Goal: Task Accomplishment & Management: Use online tool/utility

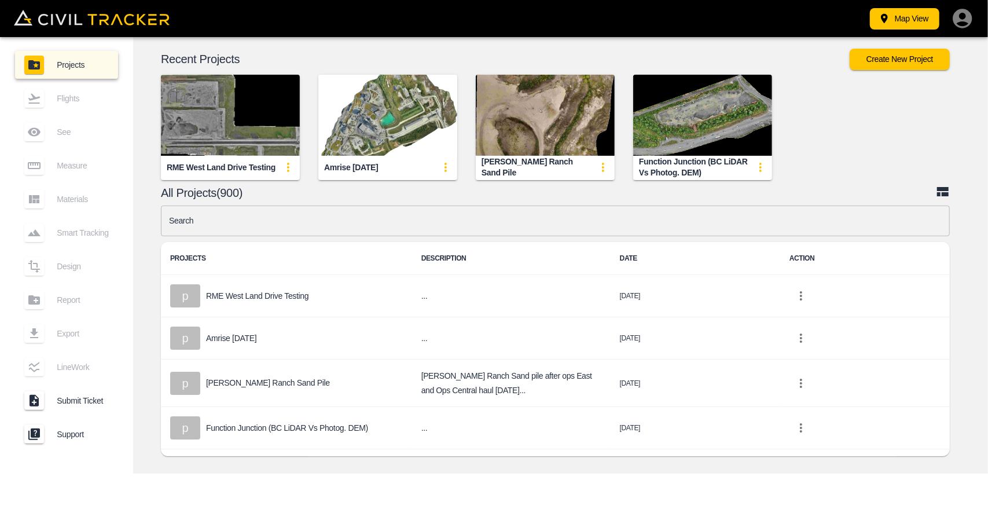
click at [348, 216] on input "text" at bounding box center [555, 220] width 789 height 31
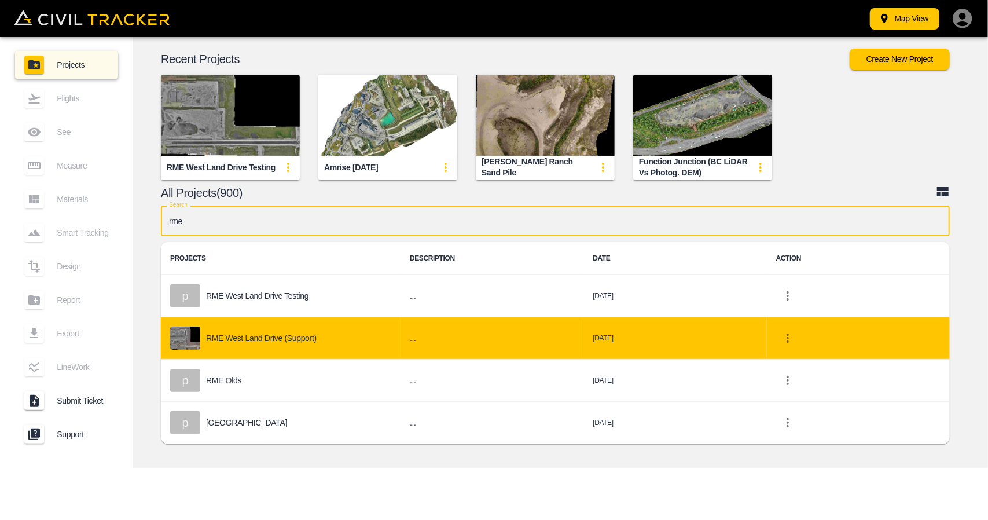
type input "rme"
click at [318, 332] on div "RME West Land Drive (Support)" at bounding box center [280, 337] width 221 height 23
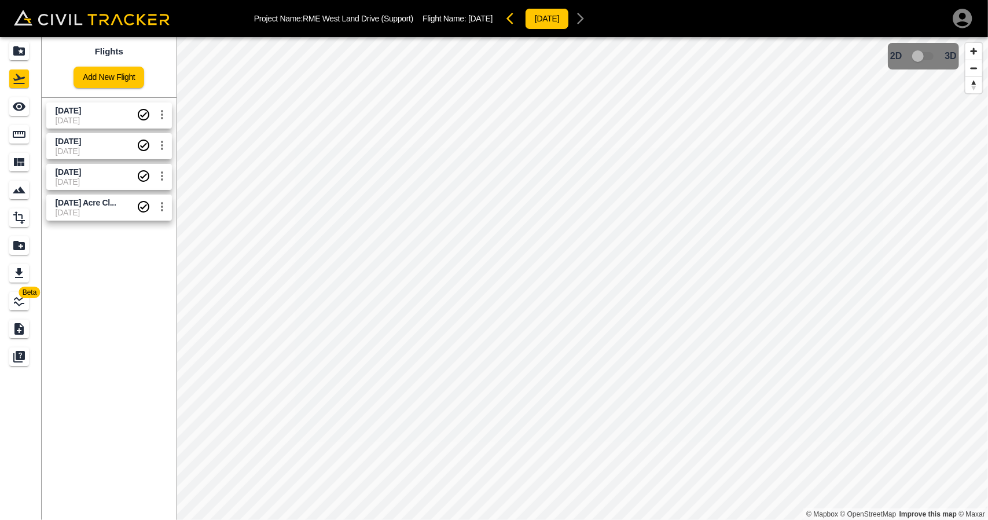
click at [98, 119] on span "[DATE]" at bounding box center [96, 120] width 81 height 9
click at [27, 145] on link at bounding box center [21, 134] width 42 height 28
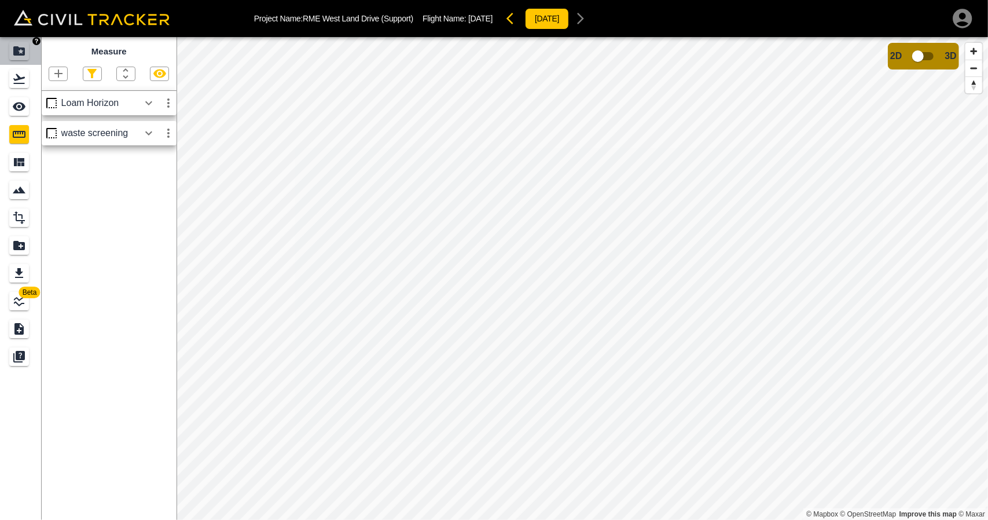
click at [14, 57] on icon "Projects" at bounding box center [19, 51] width 14 height 14
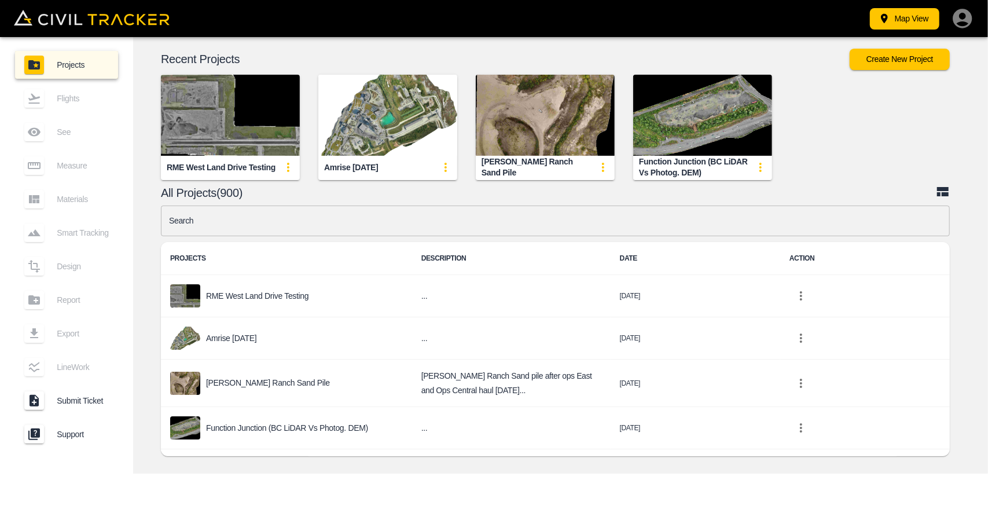
click at [215, 137] on img "button" at bounding box center [230, 115] width 139 height 81
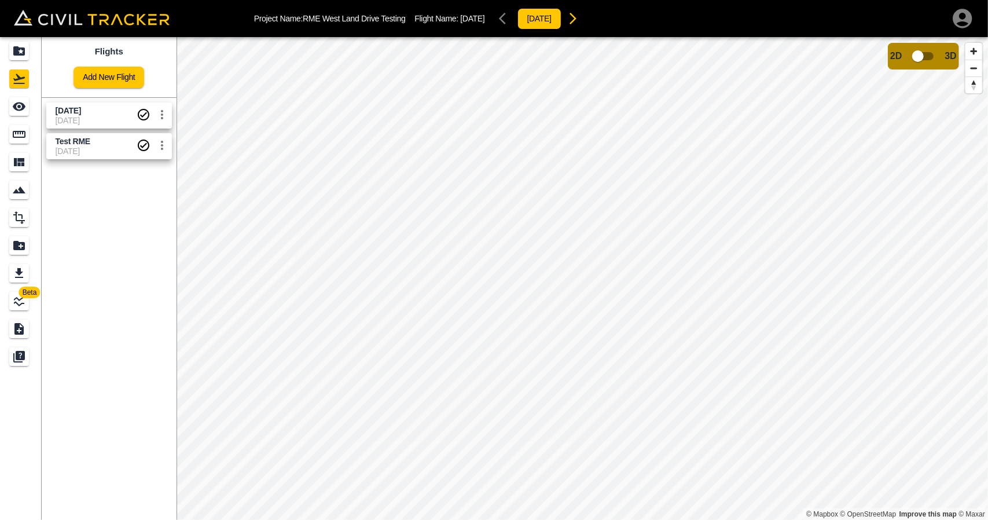
click at [74, 120] on span "[DATE]" at bounding box center [96, 120] width 81 height 9
click at [16, 108] on icon "See" at bounding box center [19, 106] width 13 height 9
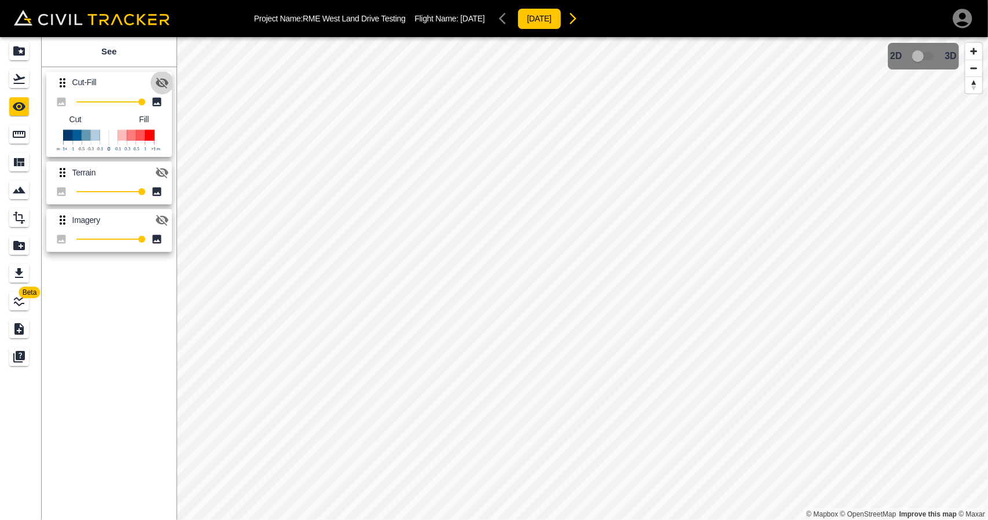
click at [165, 86] on icon "button" at bounding box center [162, 83] width 13 height 11
click at [165, 83] on icon "button" at bounding box center [162, 82] width 13 height 9
click at [165, 176] on icon "button" at bounding box center [162, 172] width 13 height 11
click at [32, 133] on link at bounding box center [21, 134] width 42 height 28
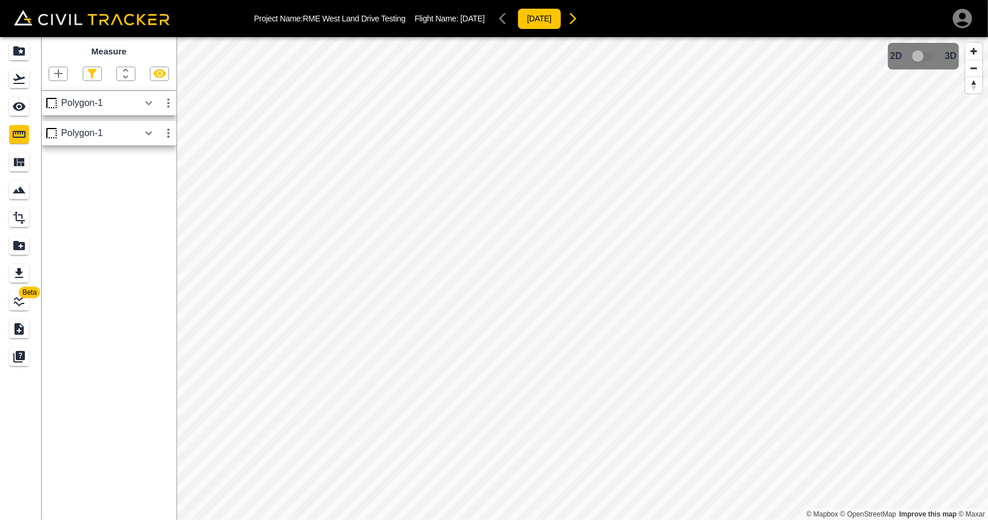
click at [148, 108] on icon "button" at bounding box center [149, 103] width 14 height 14
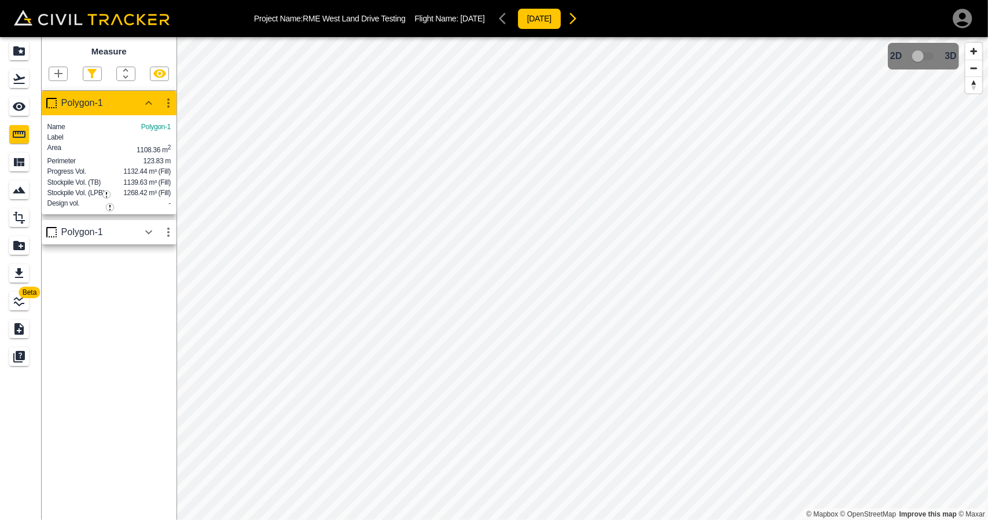
click at [146, 239] on icon "button" at bounding box center [149, 232] width 14 height 14
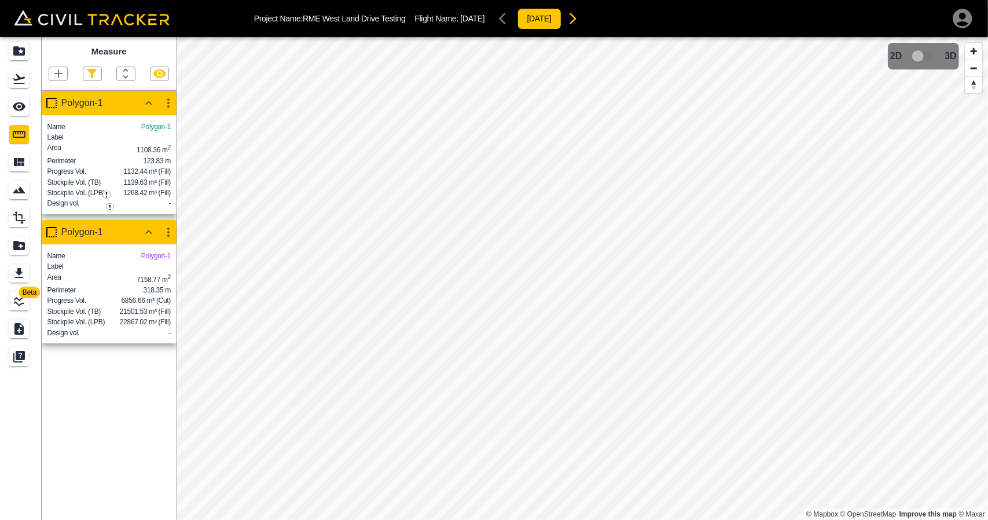
click at [165, 239] on icon "button" at bounding box center [168, 232] width 14 height 14
click at [153, 296] on li "Edit" at bounding box center [141, 291] width 74 height 19
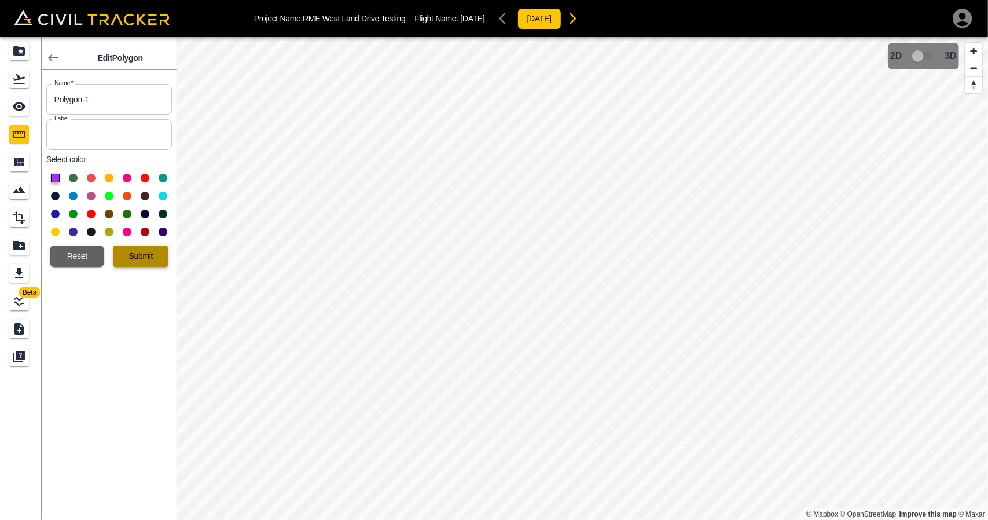
click at [148, 256] on button "Submit" at bounding box center [140, 255] width 54 height 21
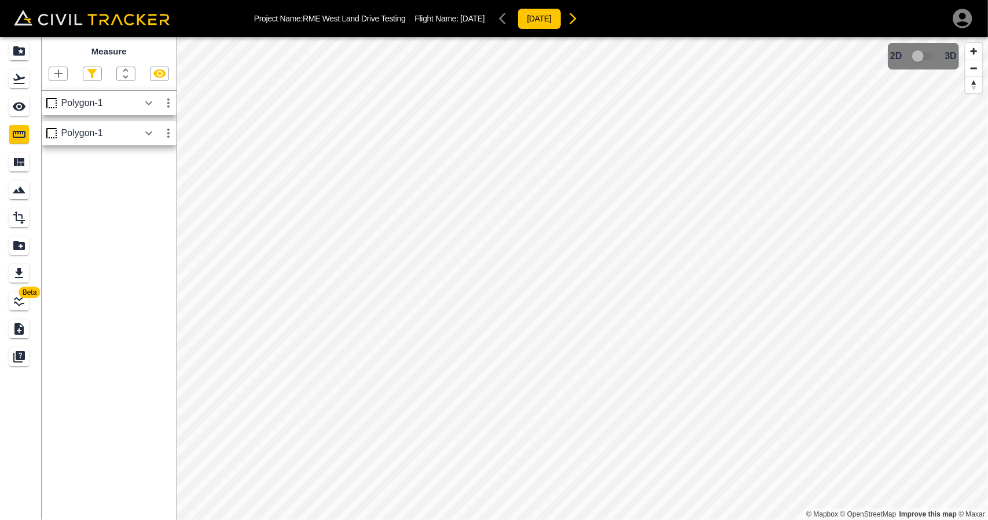
click at [153, 134] on icon "button" at bounding box center [149, 133] width 14 height 14
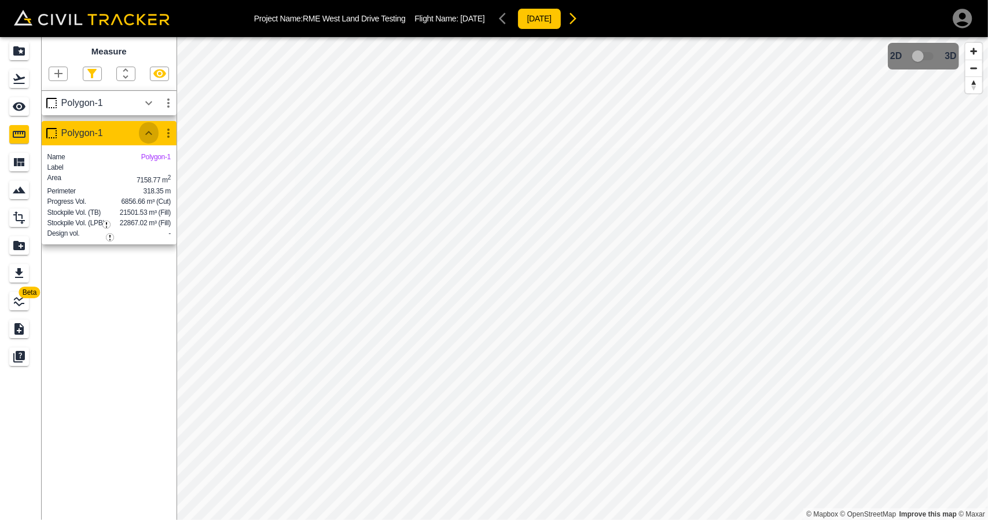
click at [153, 134] on icon "button" at bounding box center [149, 133] width 14 height 14
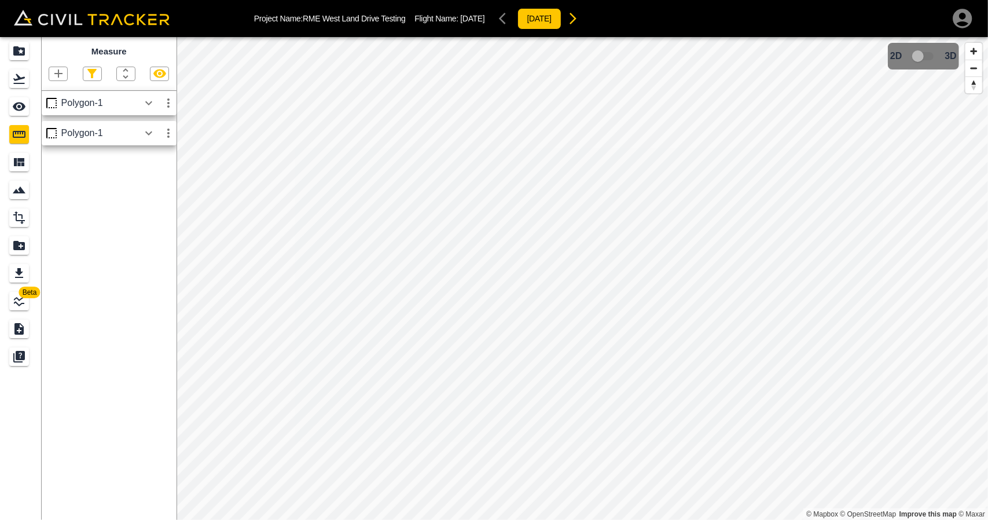
click at [150, 108] on icon "button" at bounding box center [149, 103] width 14 height 14
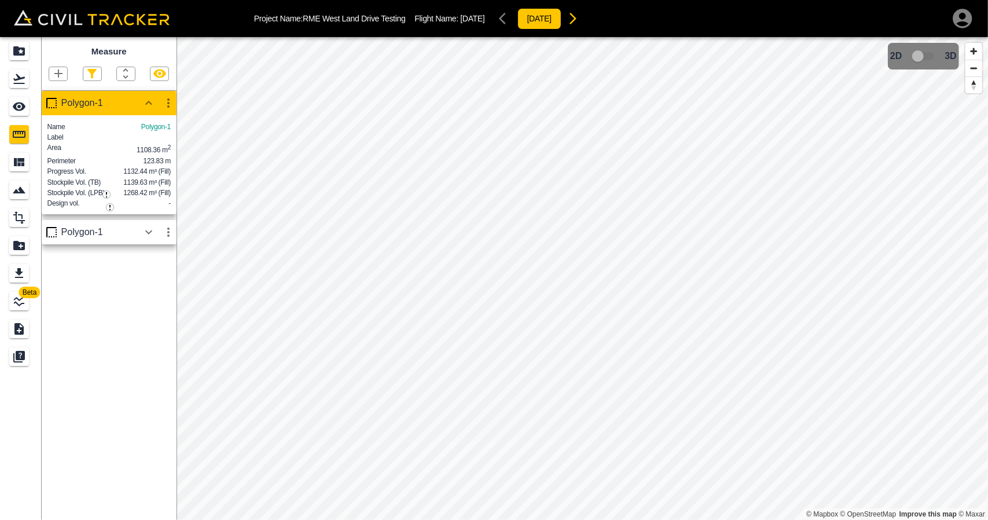
click at [171, 105] on icon "button" at bounding box center [168, 103] width 14 height 14
click at [156, 148] on h6 "Edit" at bounding box center [157, 147] width 23 height 7
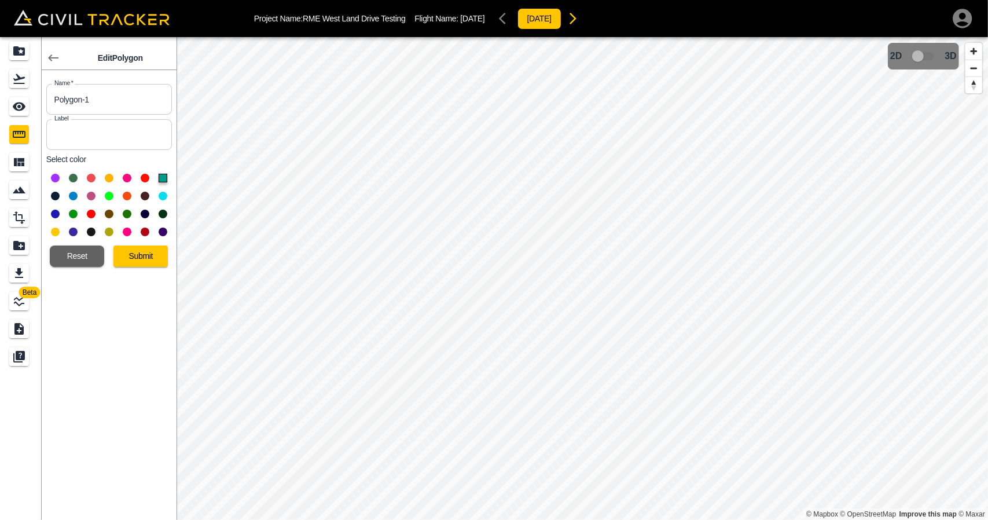
click at [59, 54] on icon "button" at bounding box center [53, 58] width 14 height 14
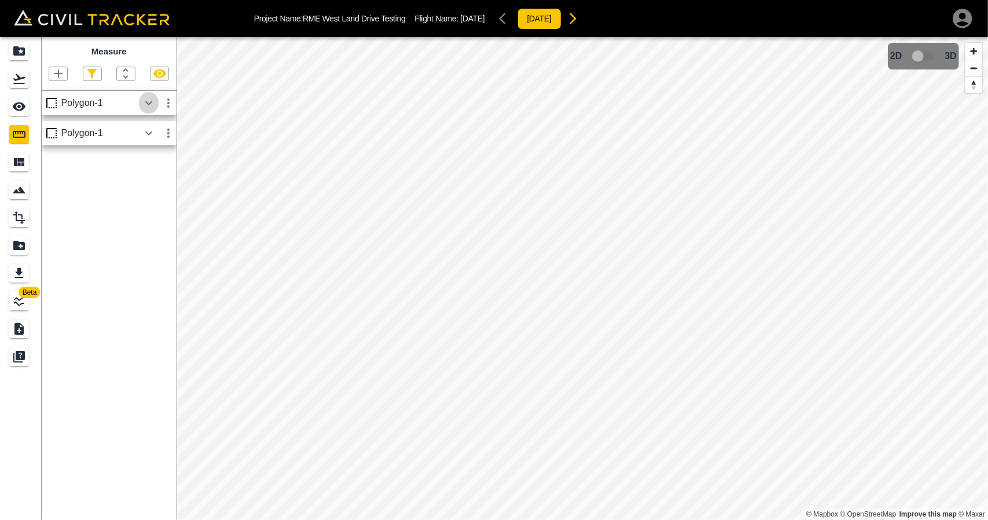
click at [150, 102] on icon "button" at bounding box center [149, 103] width 14 height 14
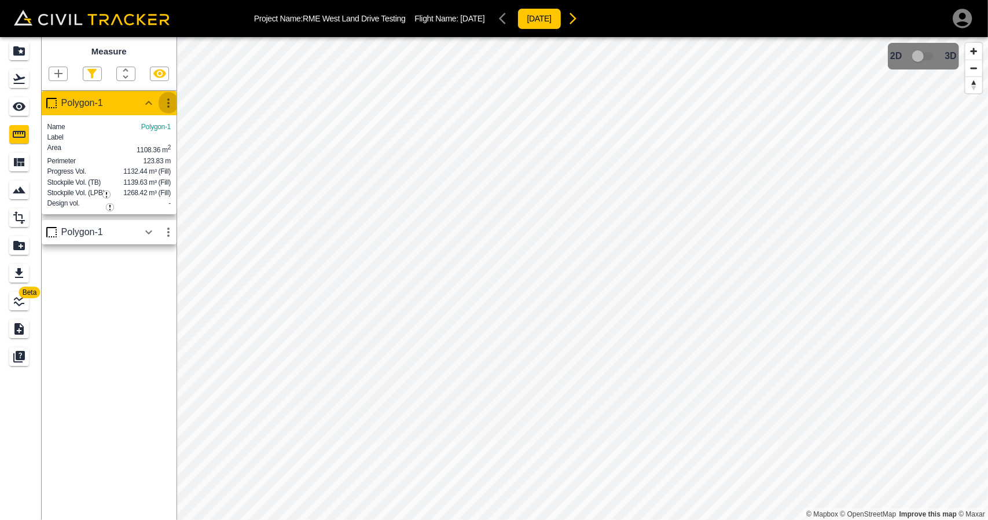
click at [172, 100] on icon "button" at bounding box center [168, 103] width 14 height 14
click at [148, 144] on h6 "Edit" at bounding box center [157, 147] width 23 height 7
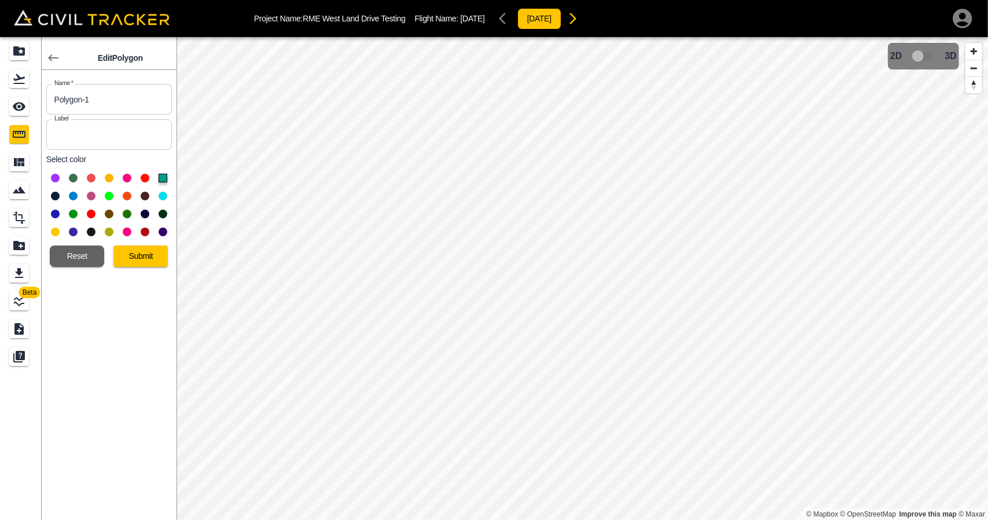
click at [150, 256] on button "Submit" at bounding box center [140, 255] width 54 height 21
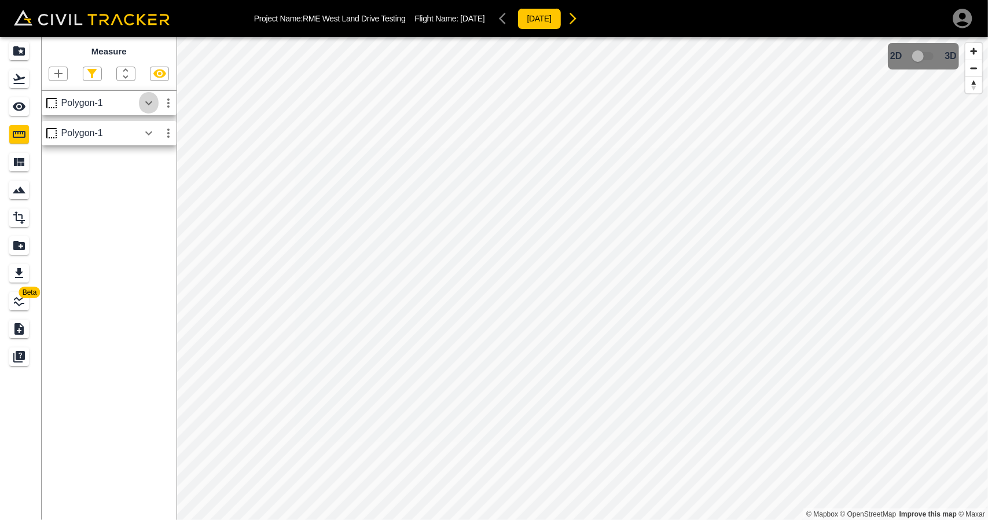
click at [142, 105] on icon "button" at bounding box center [149, 103] width 14 height 14
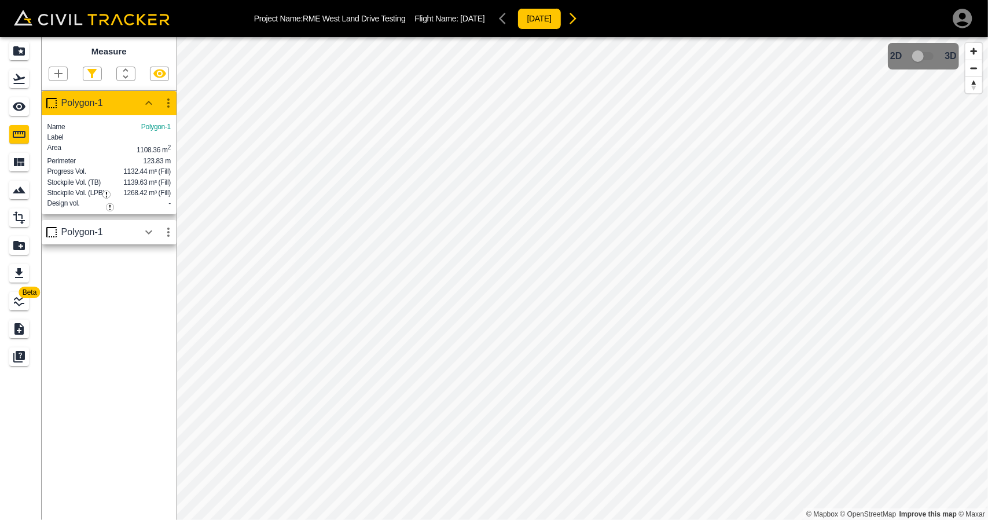
click at [147, 352] on div "Measure Polygon-1 Name Polygon-1 Label Area 1108.36 m 2 Perimeter 123.83 m Prog…" at bounding box center [109, 278] width 135 height 483
click at [153, 102] on icon "button" at bounding box center [149, 103] width 14 height 14
